Goal: Transaction & Acquisition: Purchase product/service

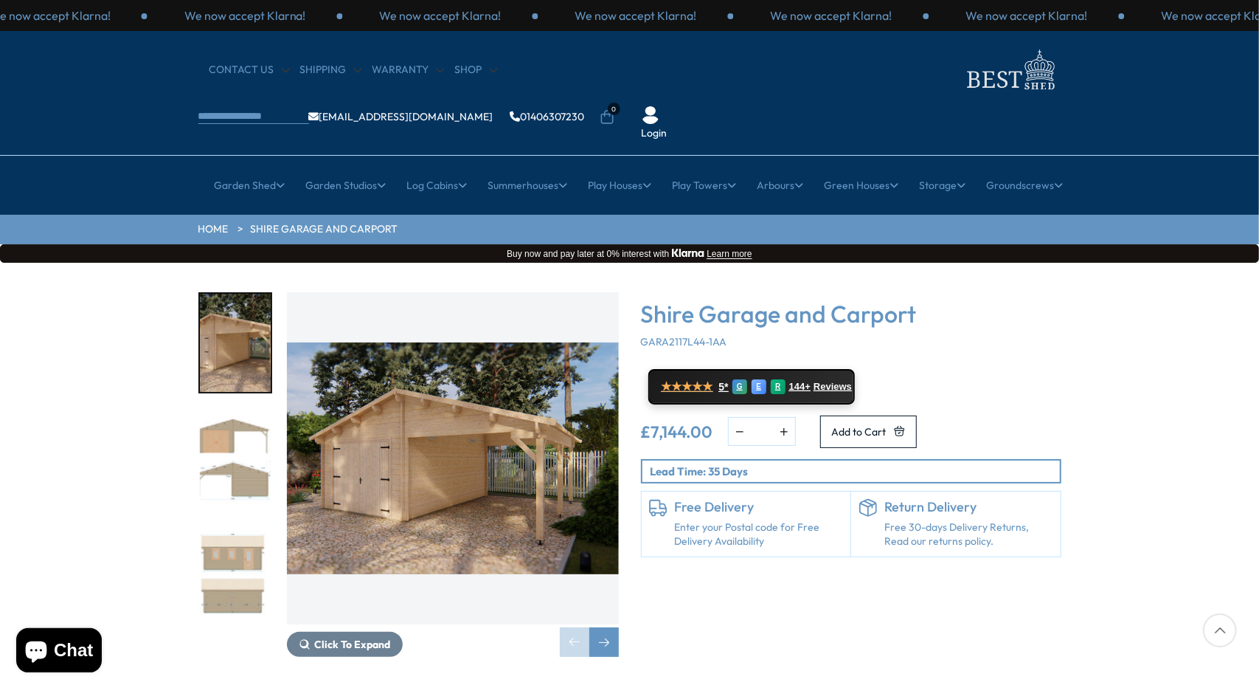
click at [450, 402] on img "1 / 9" at bounding box center [453, 458] width 332 height 332
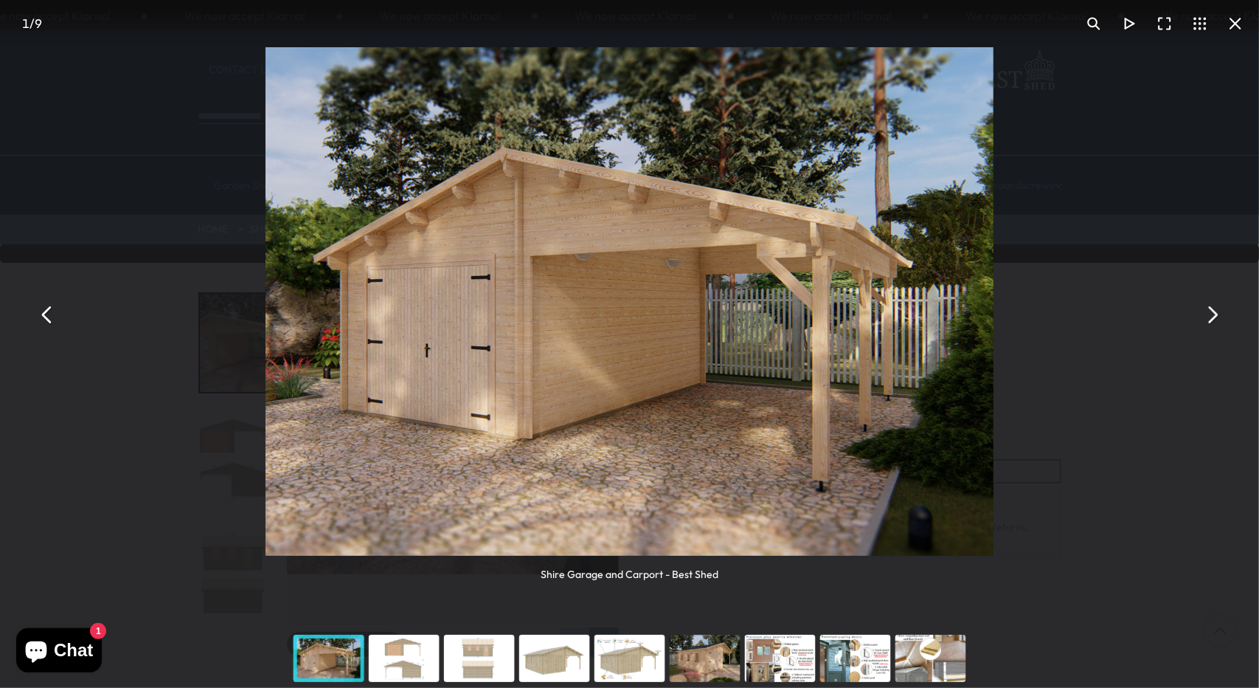
click at [433, 668] on div "You can close this modal content with the ESC key" at bounding box center [404, 658] width 75 height 59
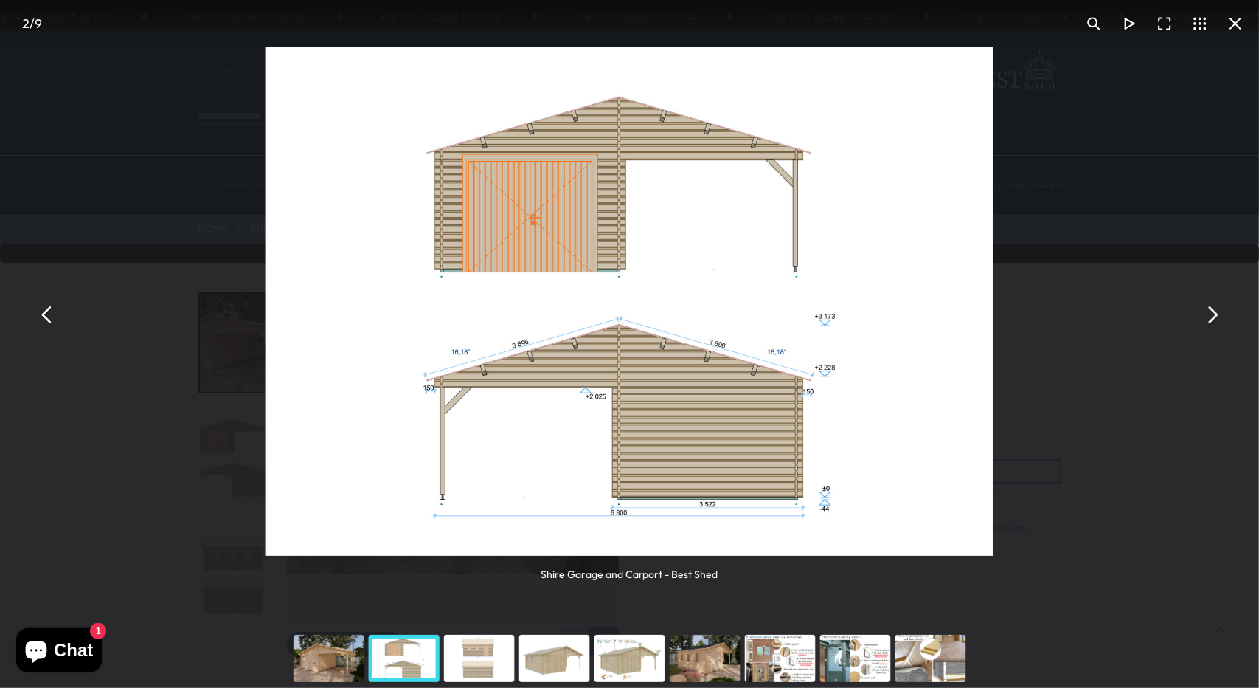
click at [472, 674] on div "You can close this modal content with the ESC key" at bounding box center [479, 658] width 75 height 59
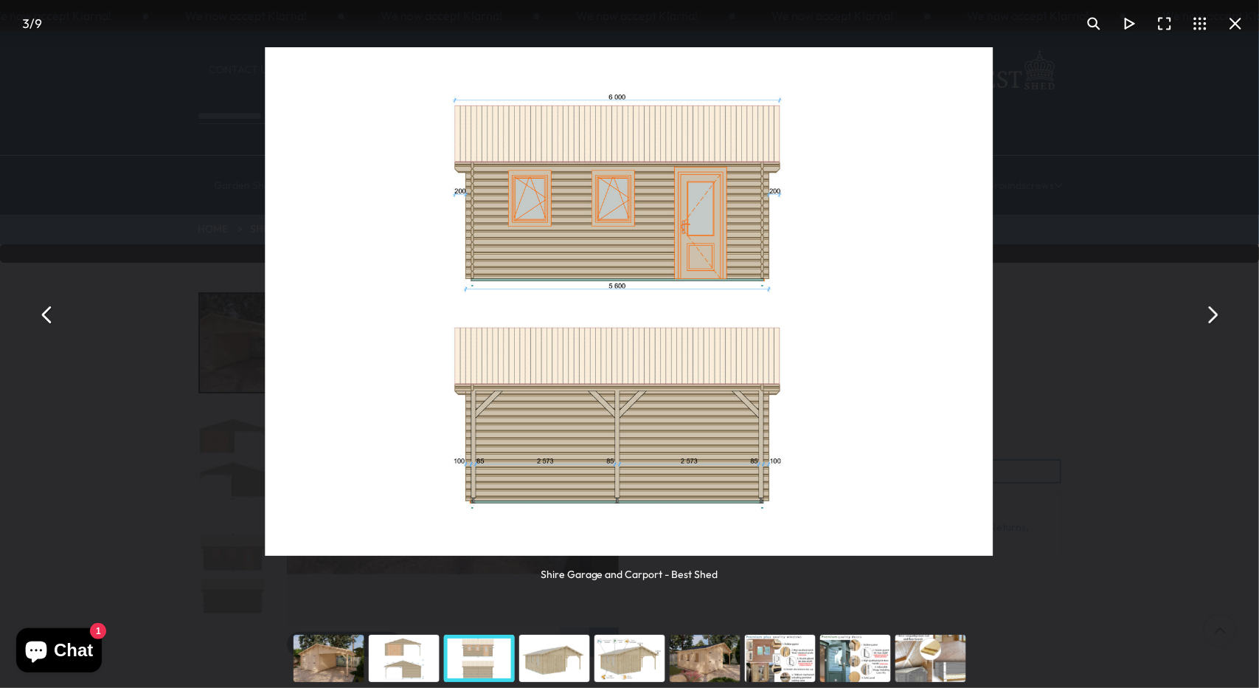
click at [537, 651] on div "You can close this modal content with the ESC key" at bounding box center [554, 658] width 75 height 59
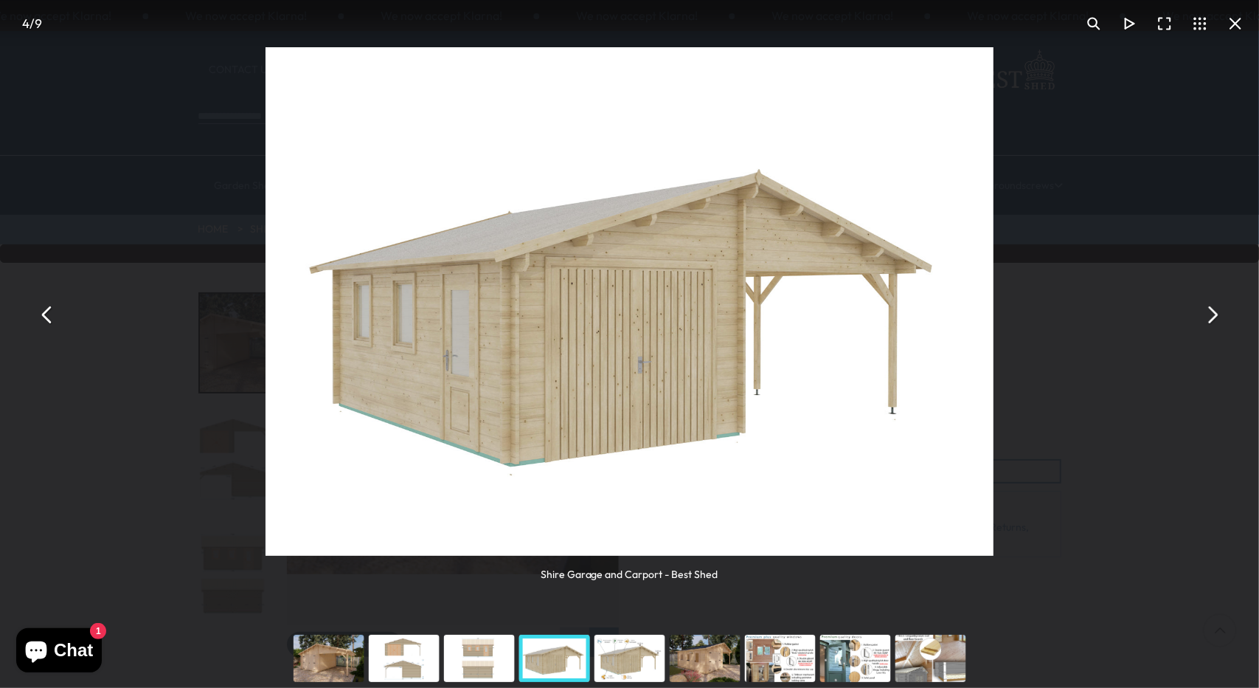
click at [622, 653] on div "You can close this modal content with the ESC key" at bounding box center [629, 658] width 75 height 59
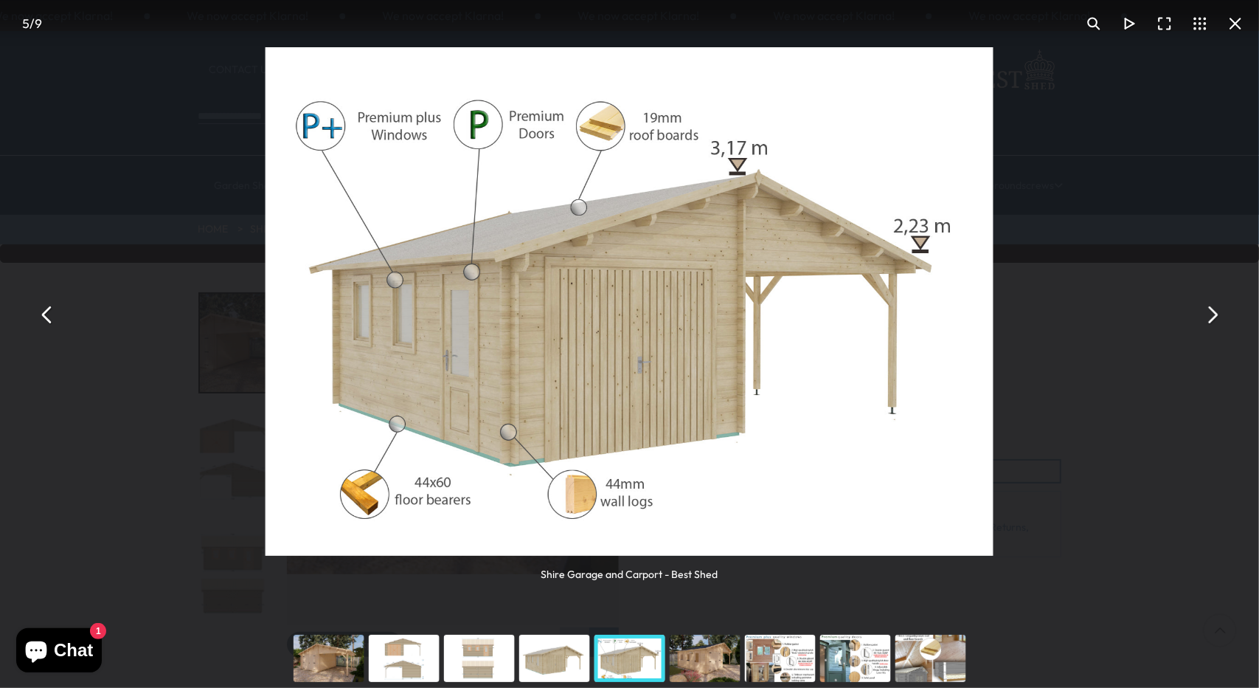
click at [710, 671] on div "You can close this modal content with the ESC key" at bounding box center [705, 658] width 75 height 59
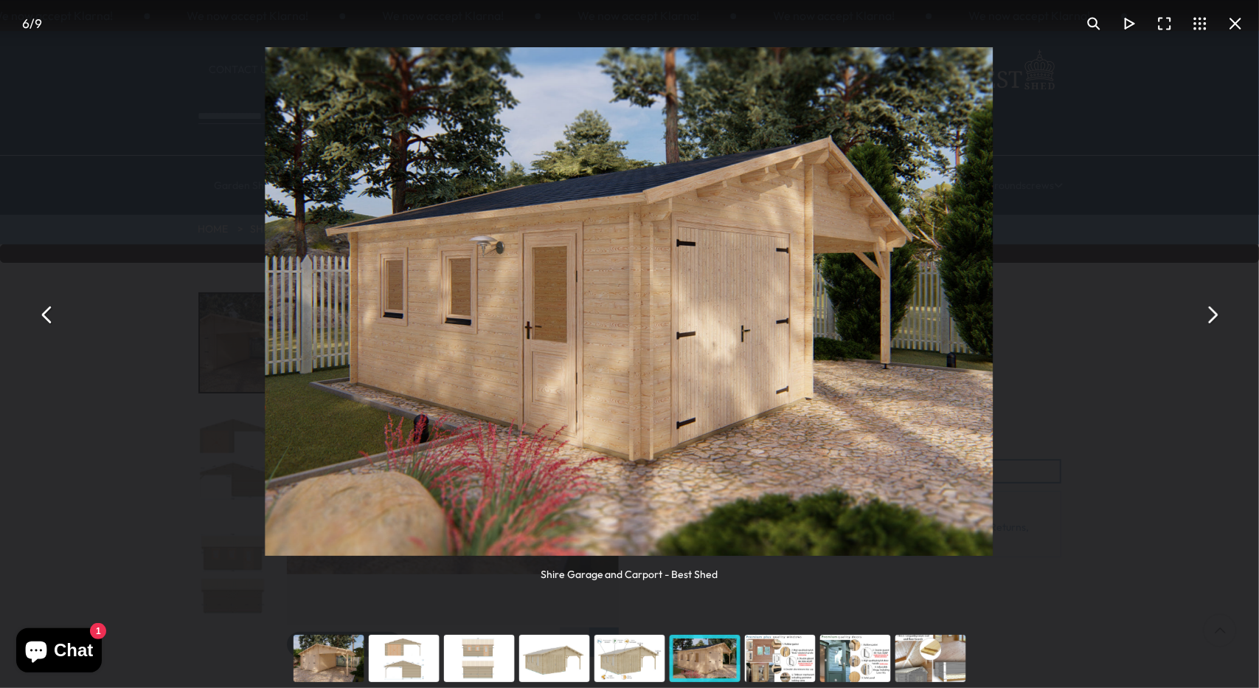
click at [758, 665] on div "You can close this modal content with the ESC key" at bounding box center [780, 658] width 75 height 59
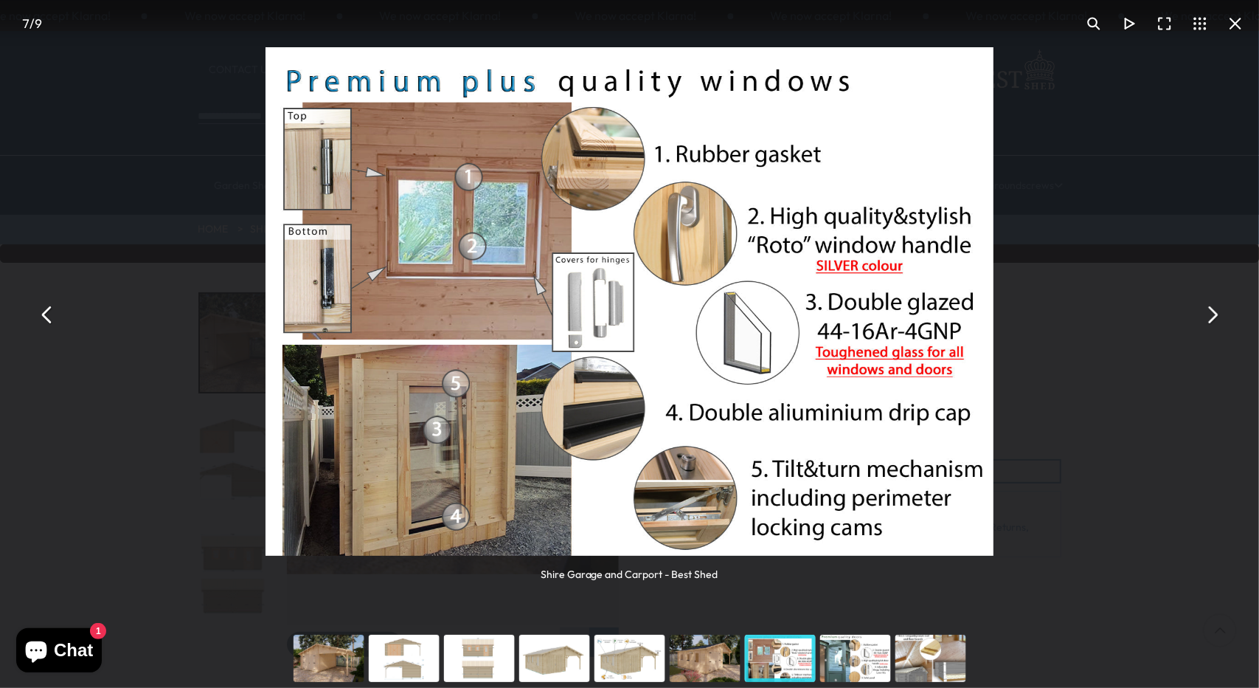
click at [837, 663] on div "You can close this modal content with the ESC key" at bounding box center [855, 658] width 75 height 59
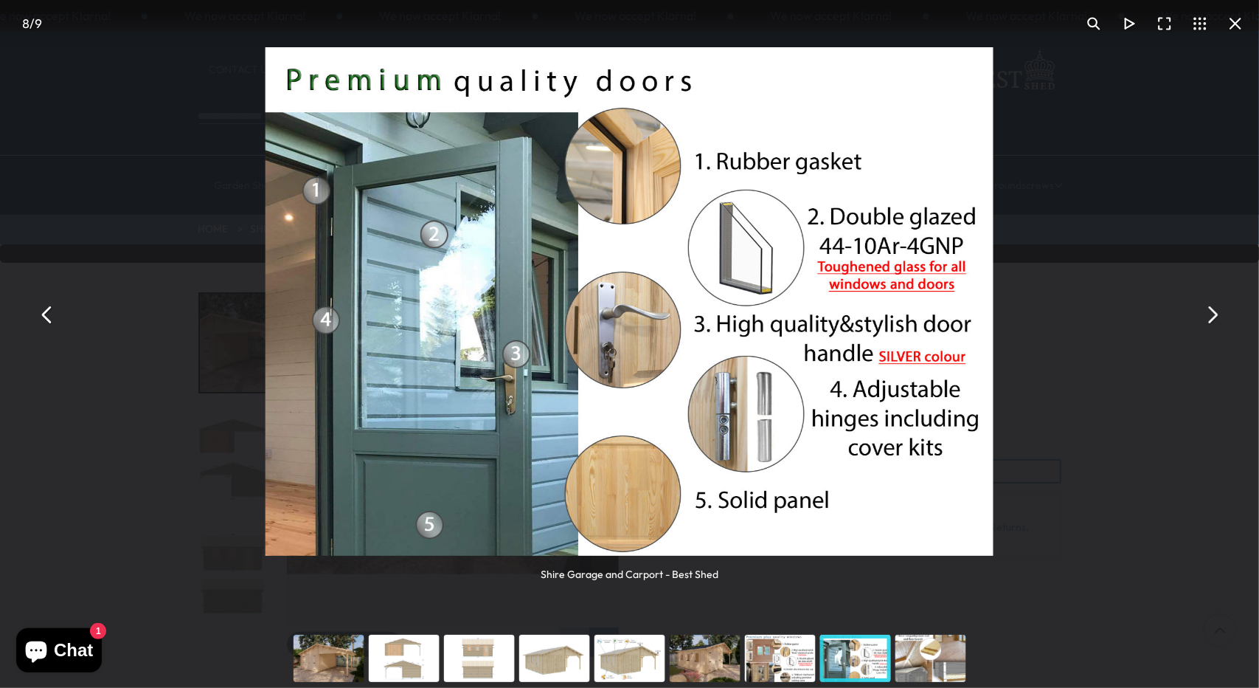
click at [932, 658] on div "You can close this modal content with the ESC key" at bounding box center [930, 658] width 75 height 59
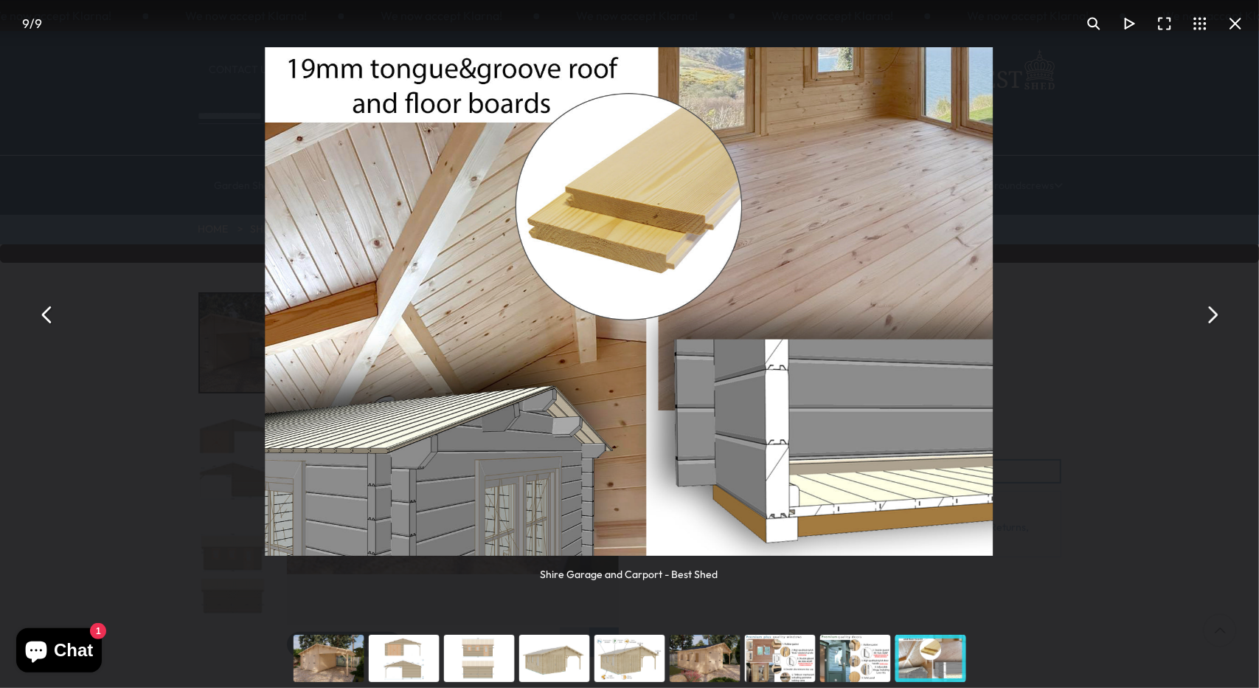
click at [1240, 41] on button "You can close this modal content with the ESC key" at bounding box center [1235, 23] width 35 height 35
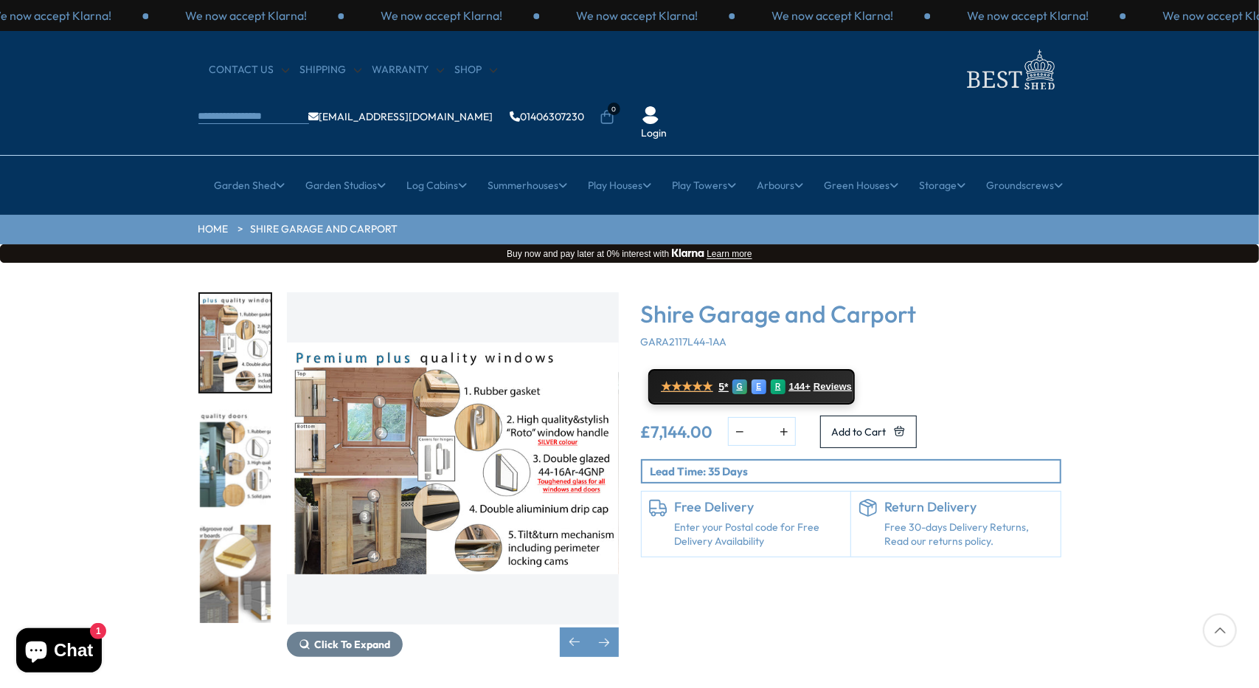
click at [63, 299] on div "Click To Expand Click To Expand Click To Expand Click To Expand Click To Expand…" at bounding box center [629, 486] width 1259 height 446
